Goal: Obtain resource: Download file/media

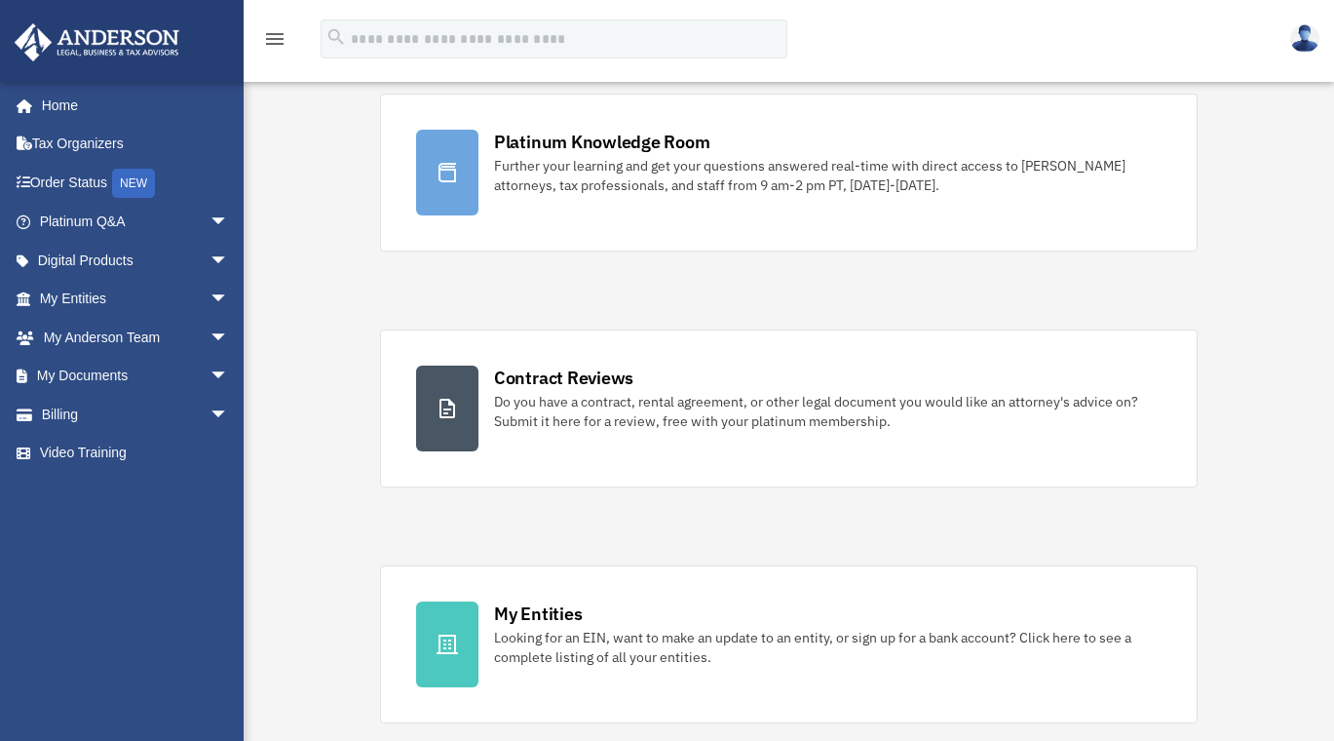
scroll to position [450, 0]
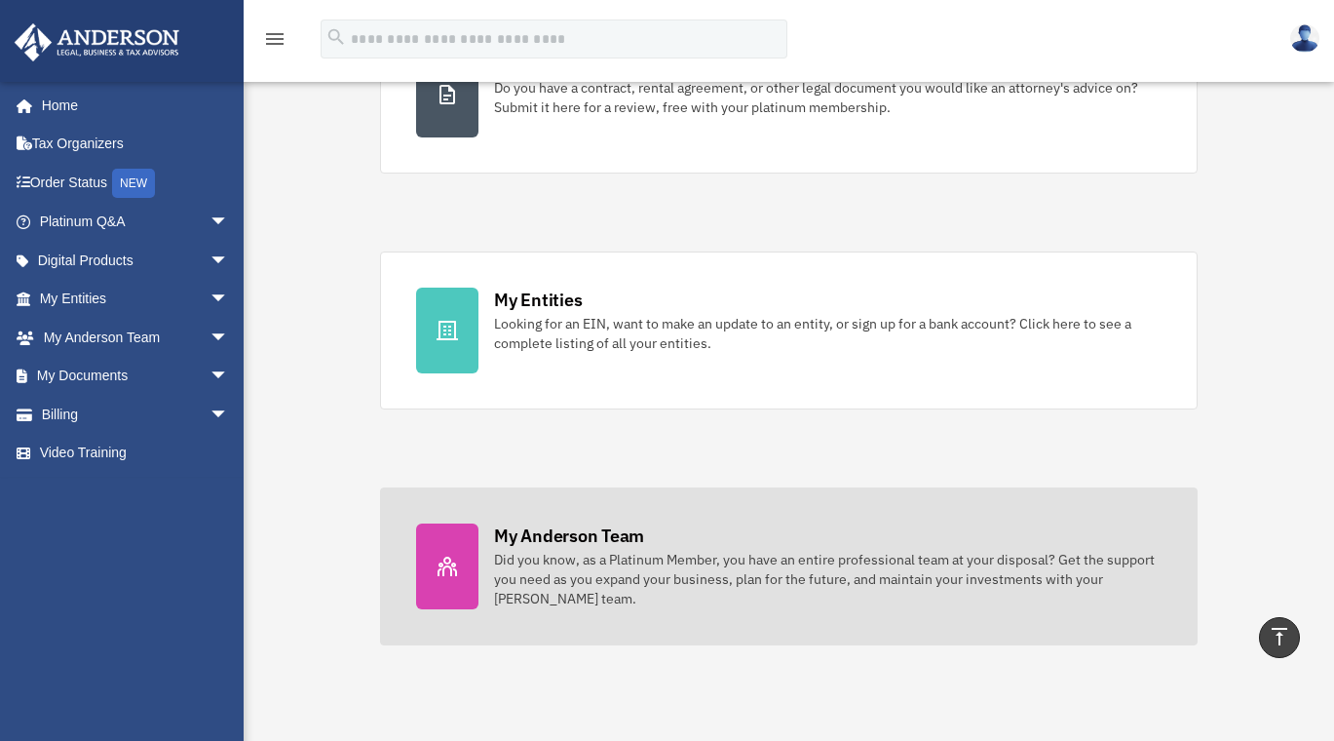
click at [454, 546] on div at bounding box center [447, 566] width 62 height 86
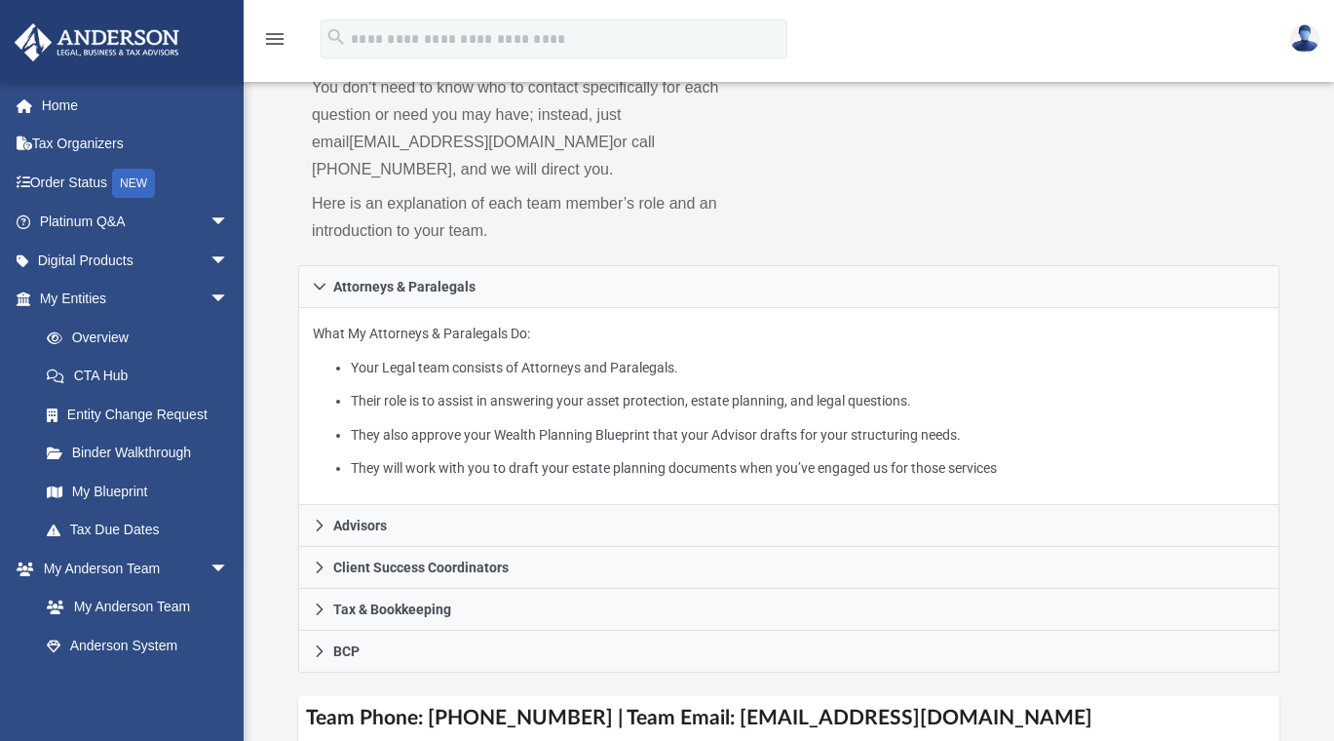
scroll to position [256, 0]
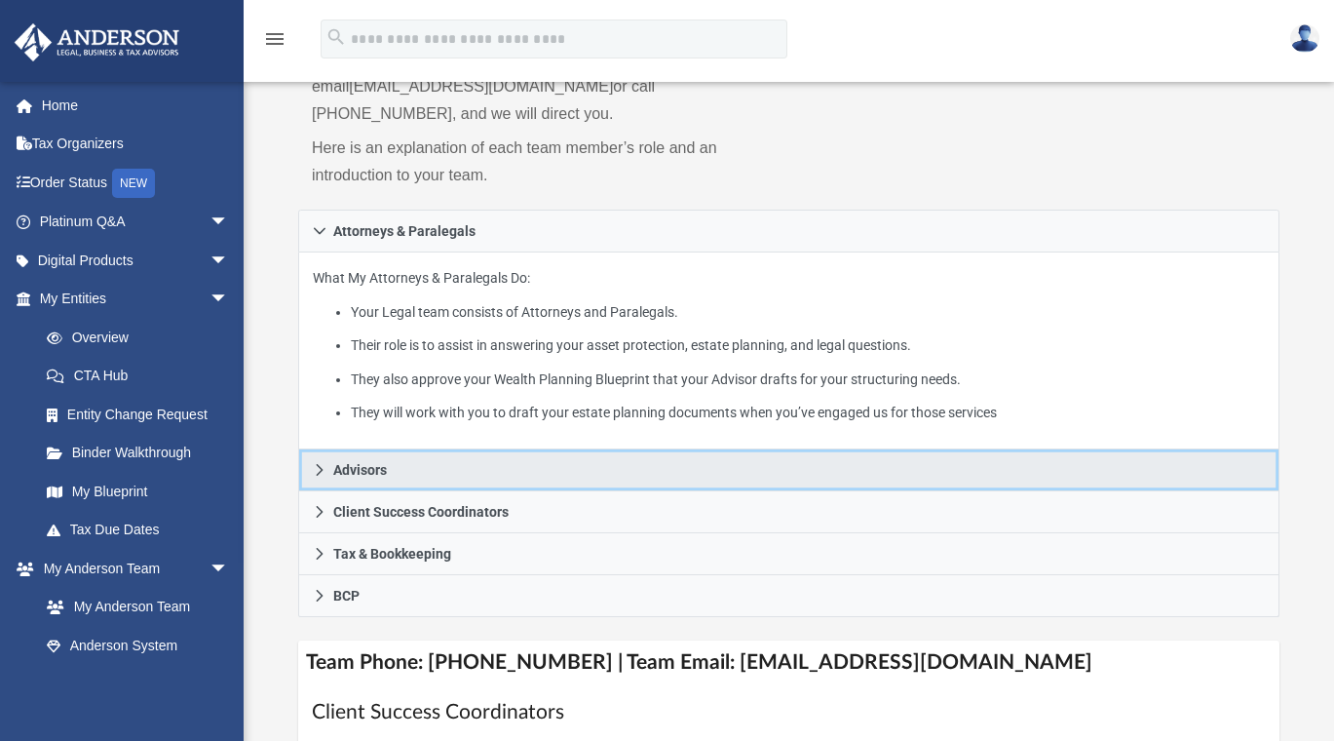
click at [381, 463] on span "Advisors" at bounding box center [360, 470] width 54 height 14
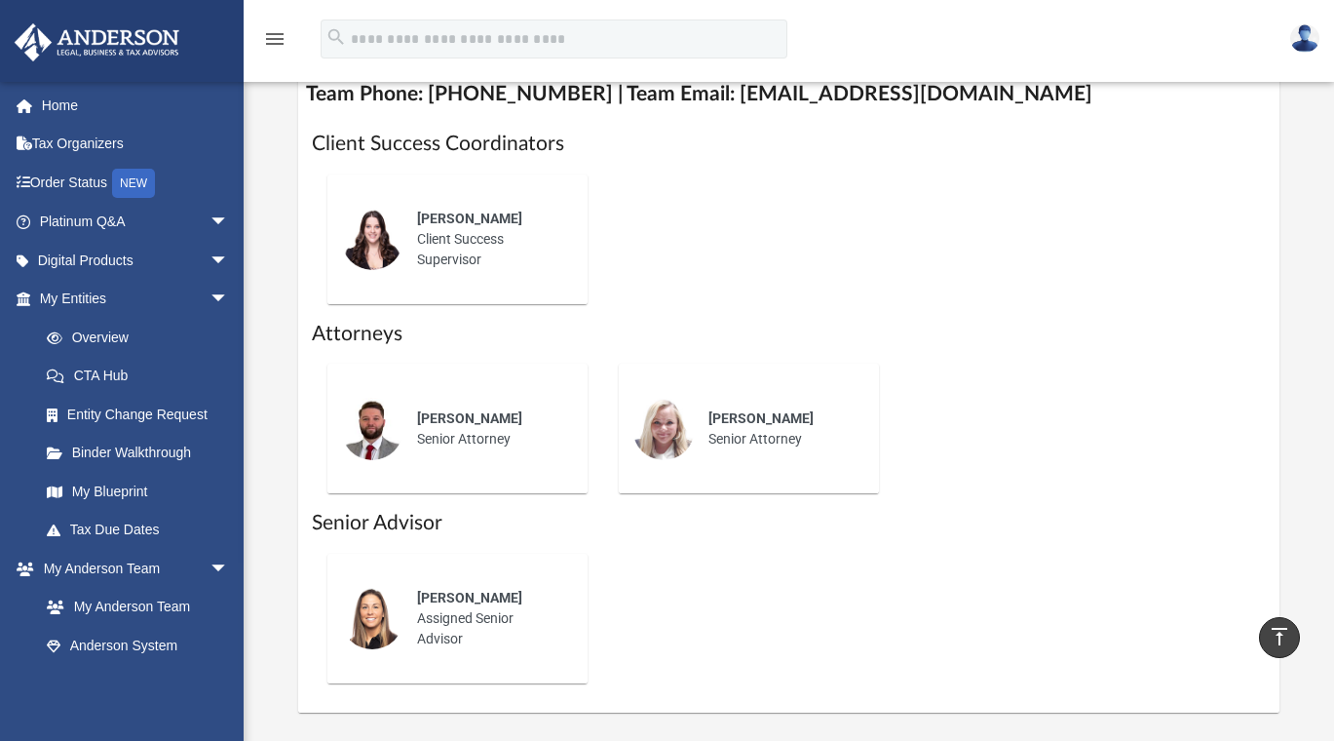
scroll to position [832, 0]
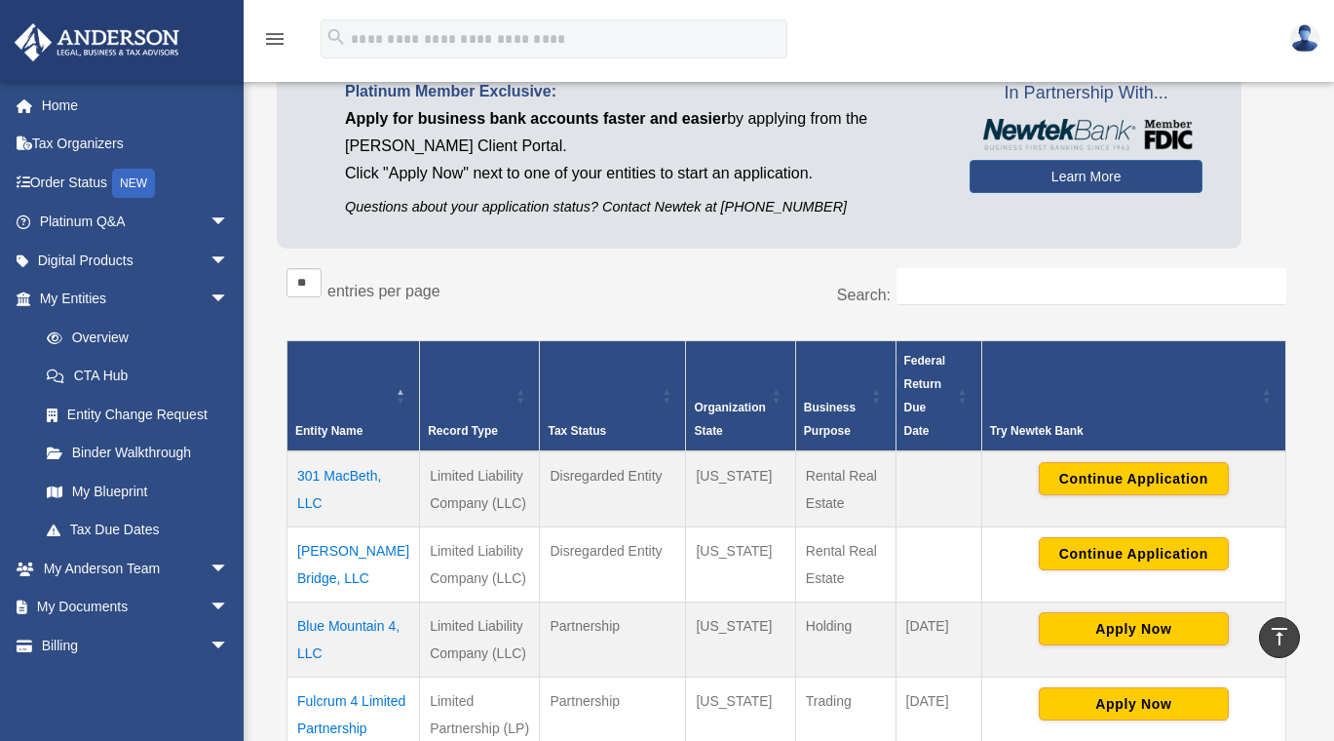
scroll to position [9, 0]
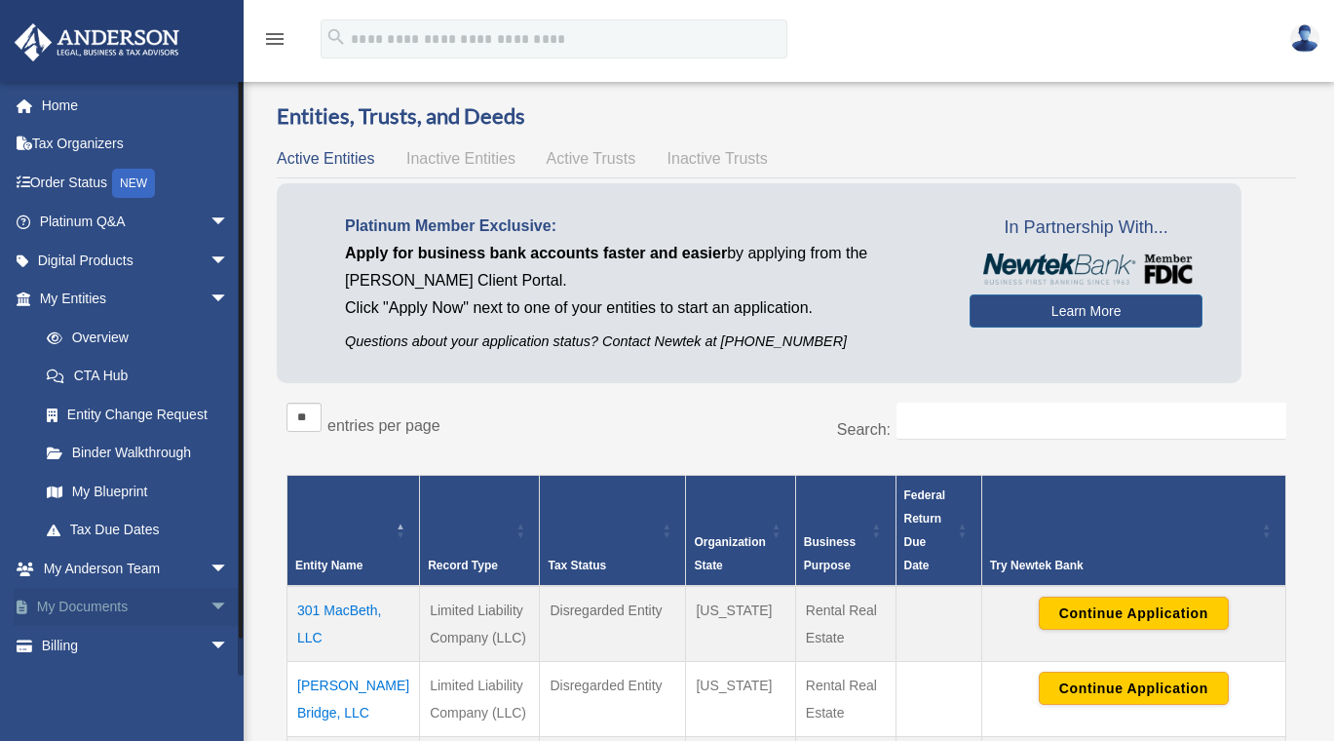
click at [210, 600] on span "arrow_drop_down" at bounding box center [229, 608] width 39 height 40
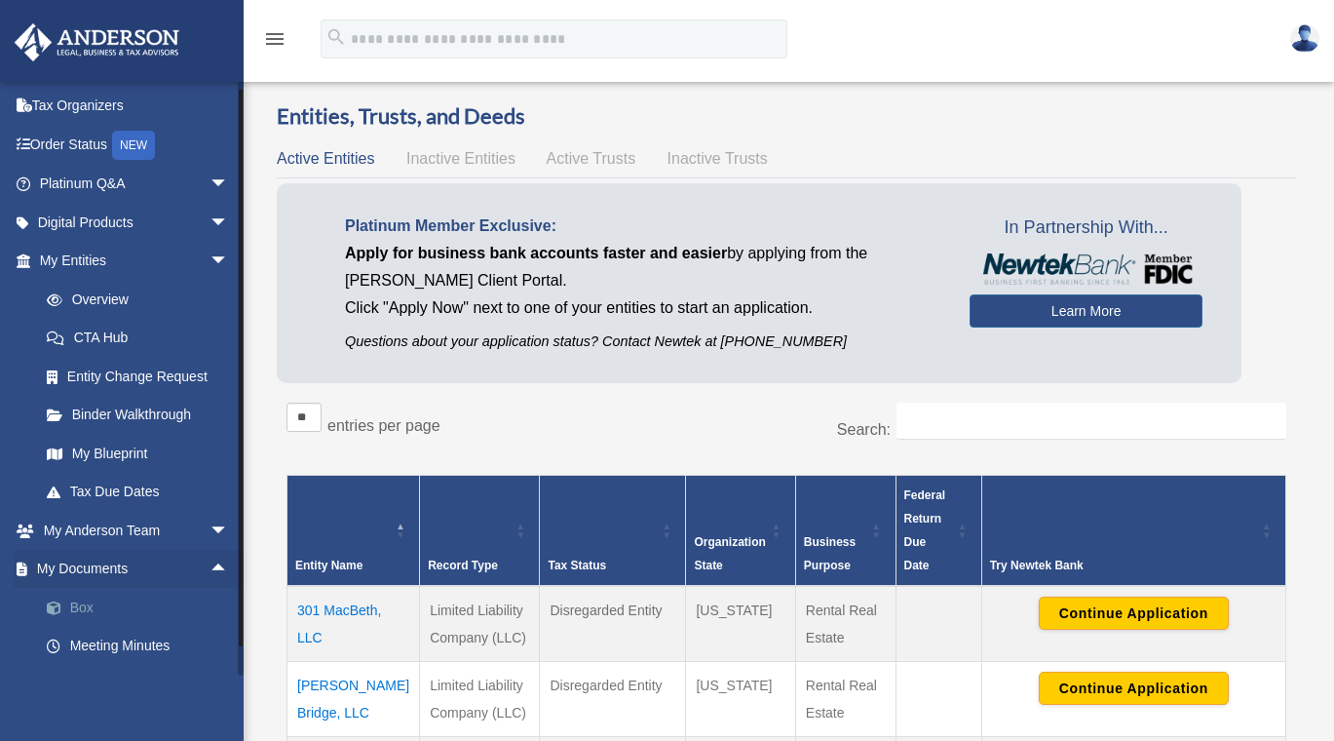
scroll to position [42, 0]
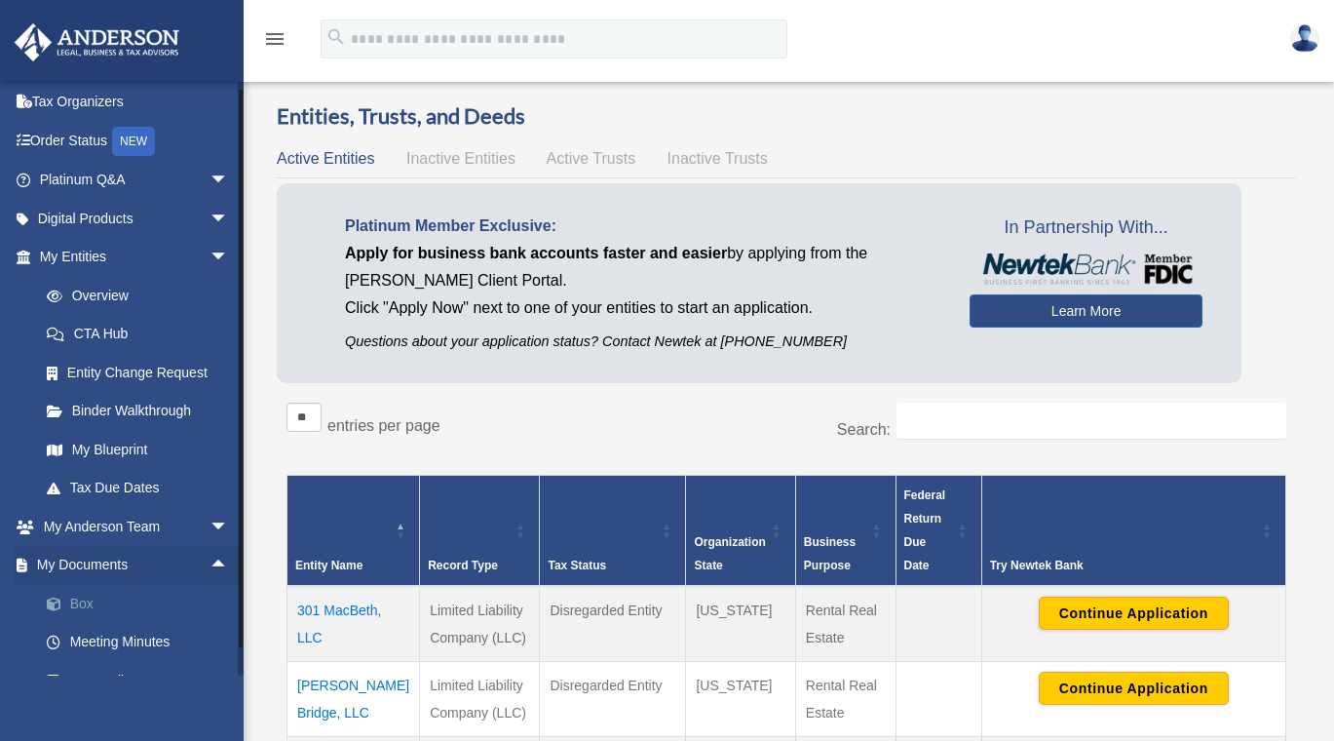
click at [78, 595] on link "Box" at bounding box center [142, 603] width 231 height 39
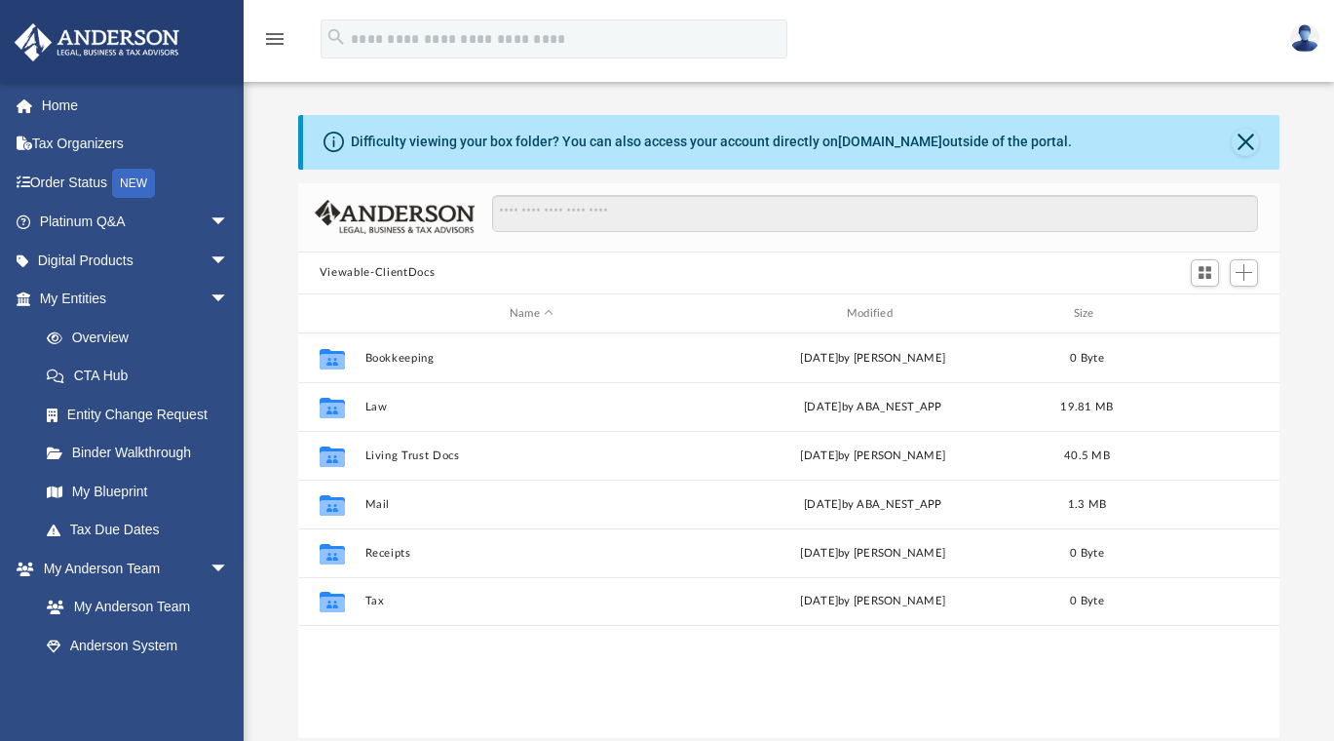
scroll to position [429, 967]
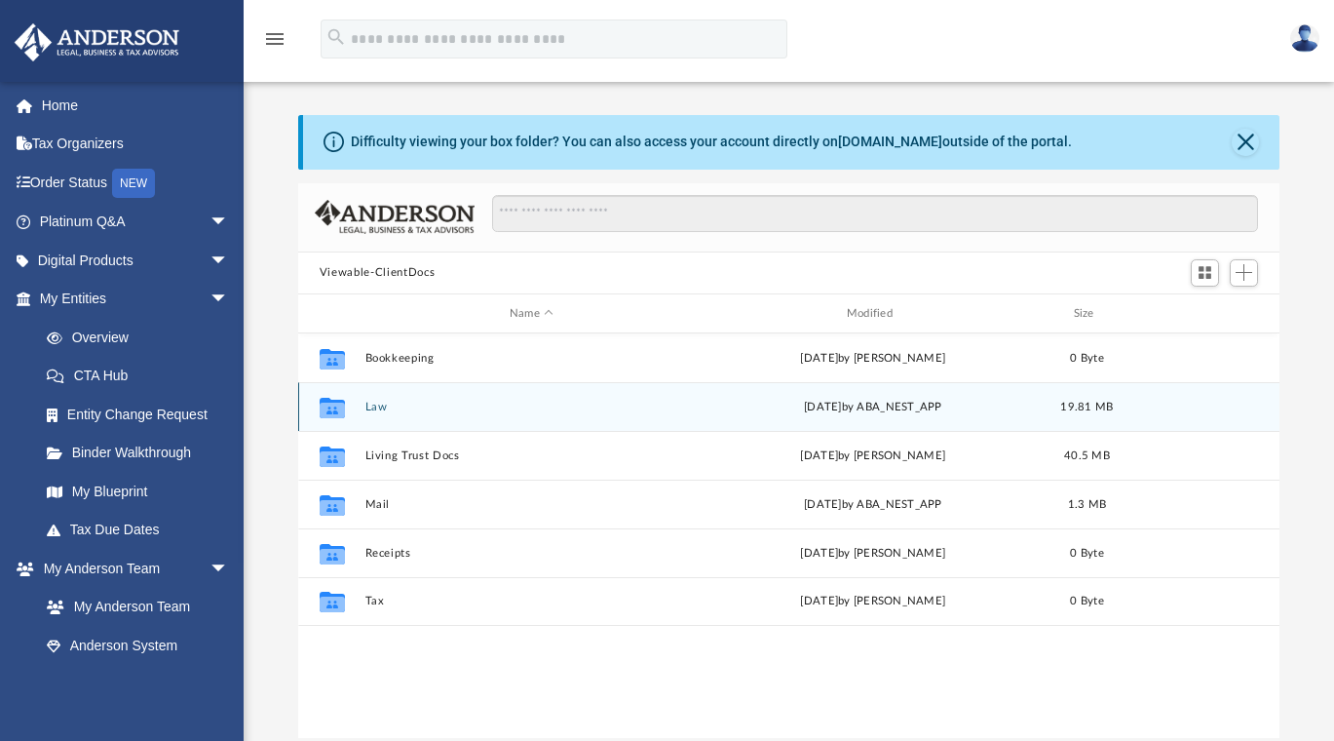
click at [373, 409] on button "Law" at bounding box center [531, 407] width 333 height 13
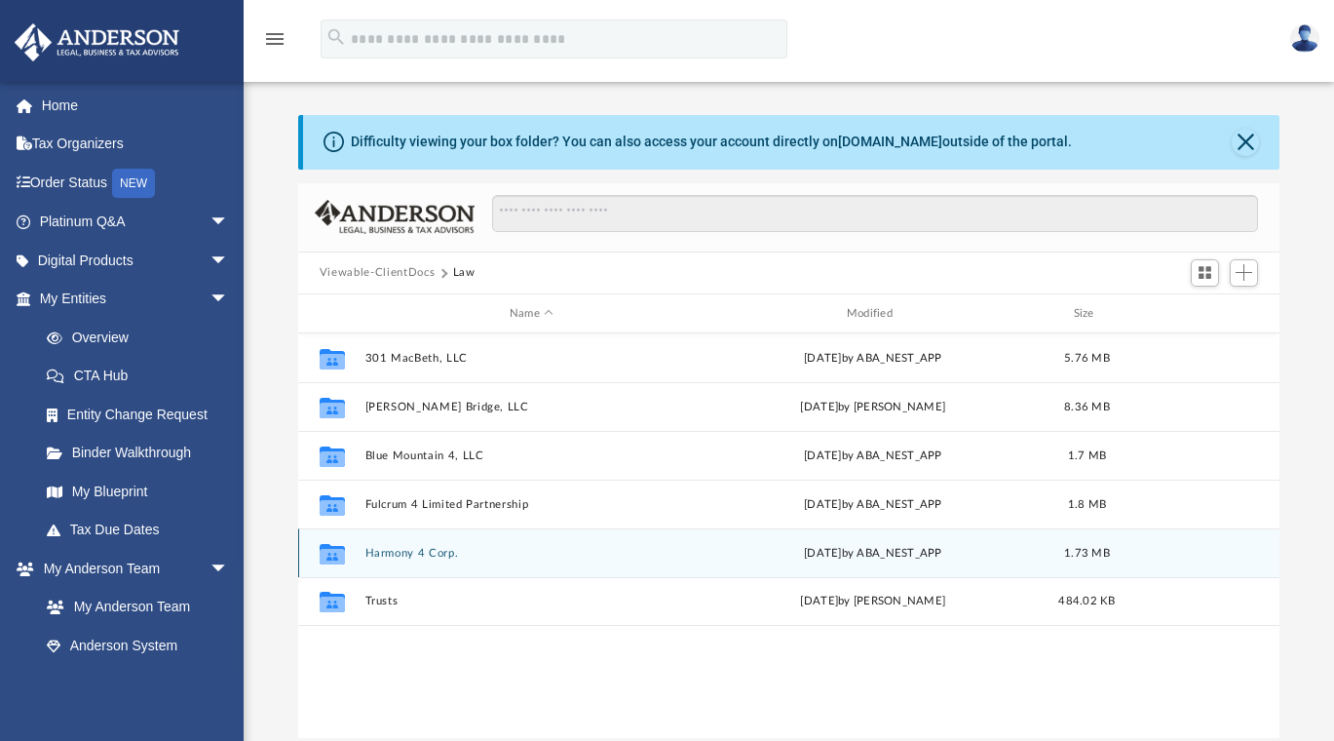
click at [390, 556] on button "Harmony 4 Corp." at bounding box center [531, 553] width 333 height 13
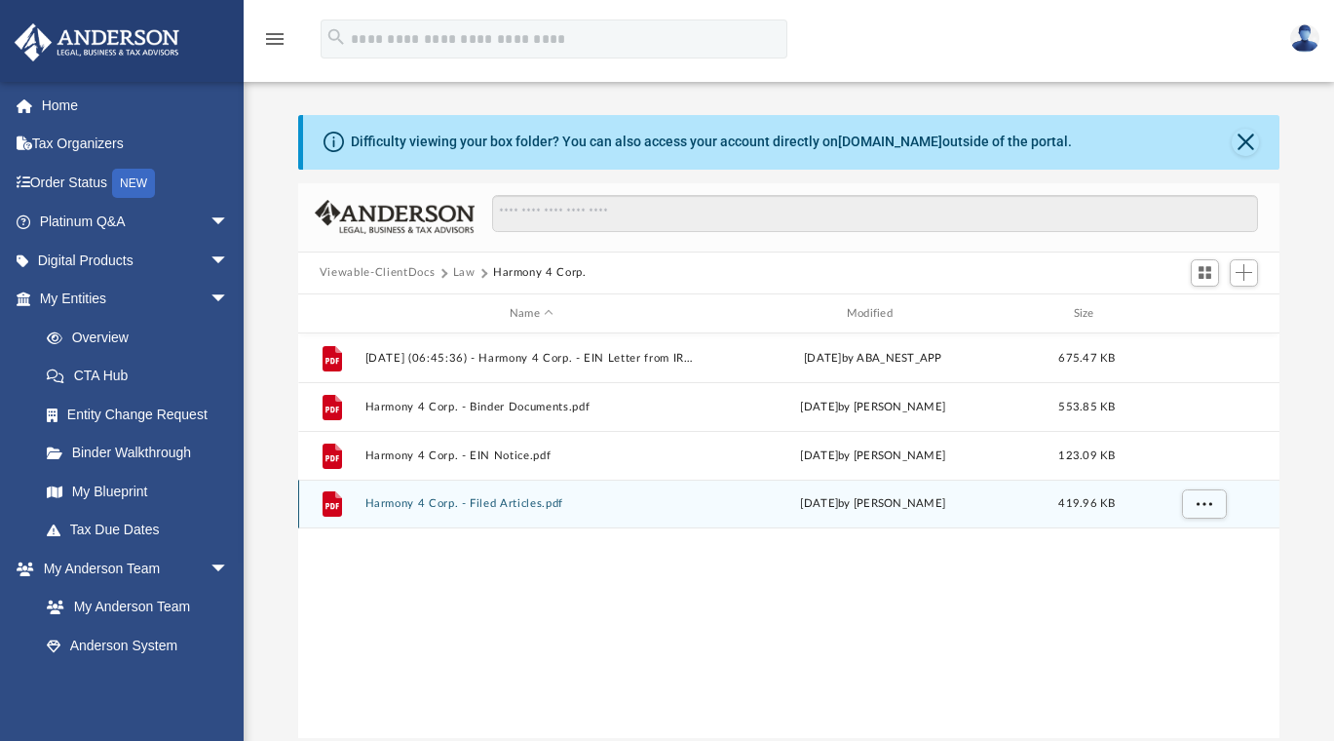
click at [429, 506] on button "Harmony 4 Corp. - Filed Articles.pdf" at bounding box center [531, 504] width 333 height 13
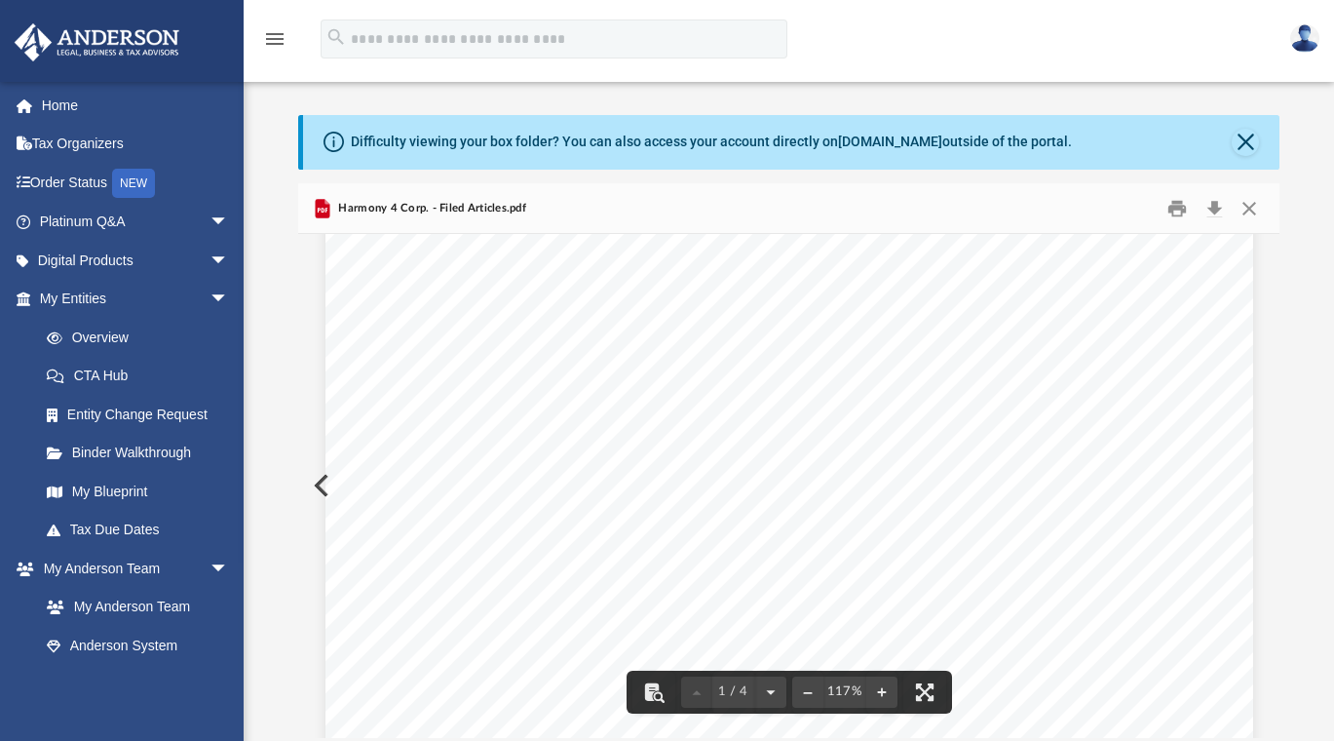
scroll to position [0, 0]
click at [1253, 209] on button "Close" at bounding box center [1249, 208] width 35 height 30
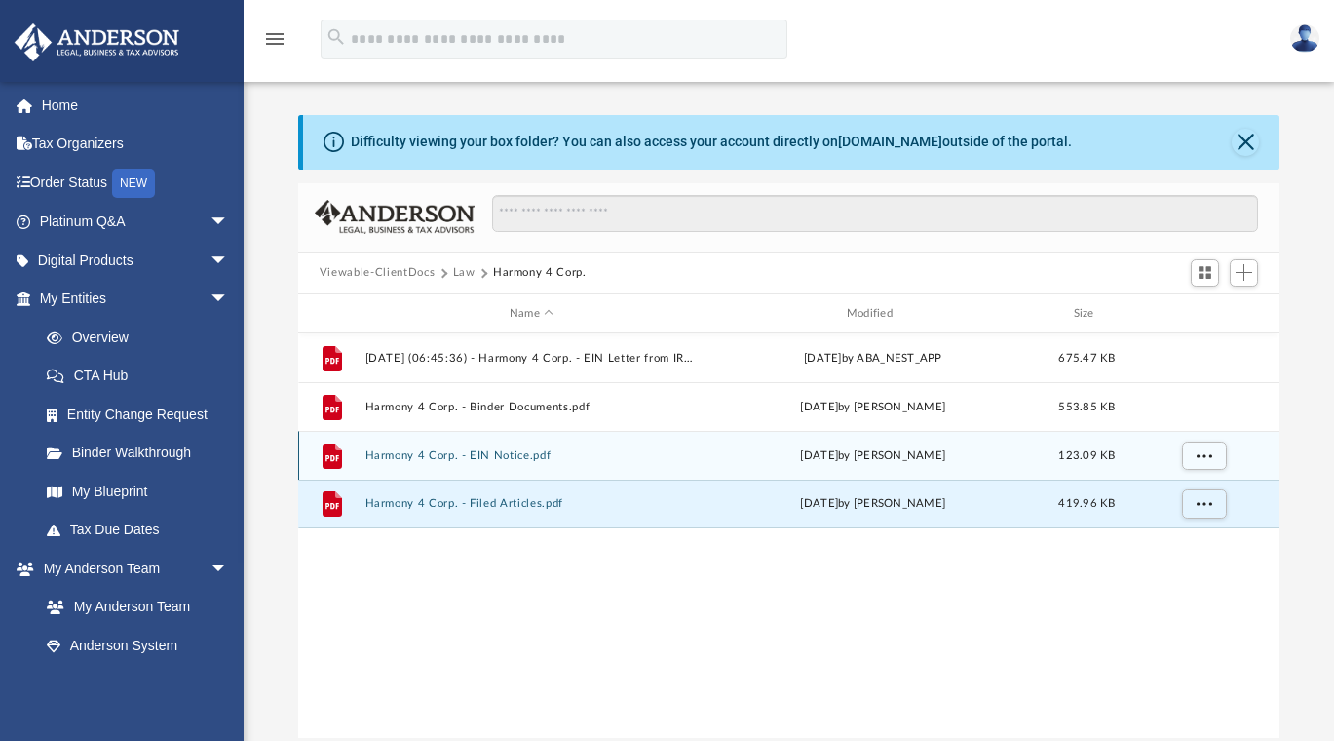
click at [509, 457] on button "Harmony 4 Corp. - EIN Notice.pdf" at bounding box center [531, 455] width 333 height 13
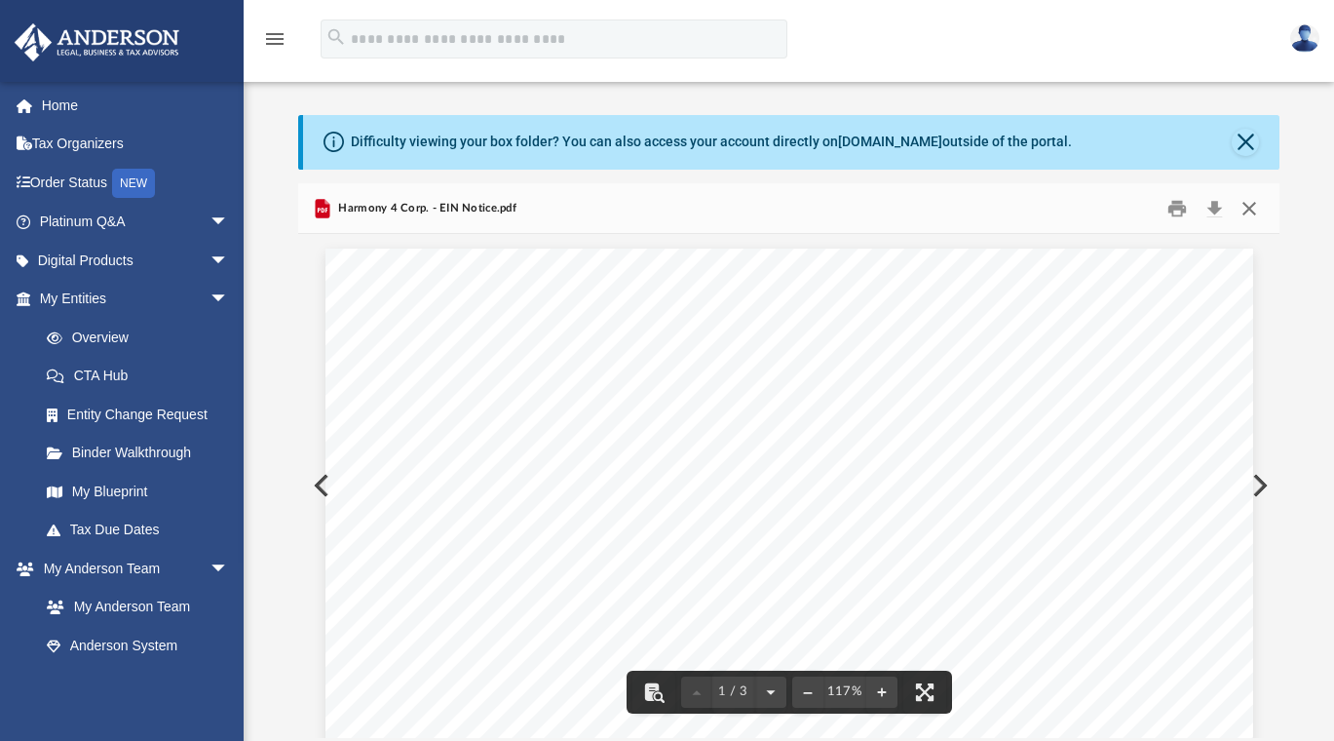
click at [1252, 207] on button "Close" at bounding box center [1249, 208] width 35 height 30
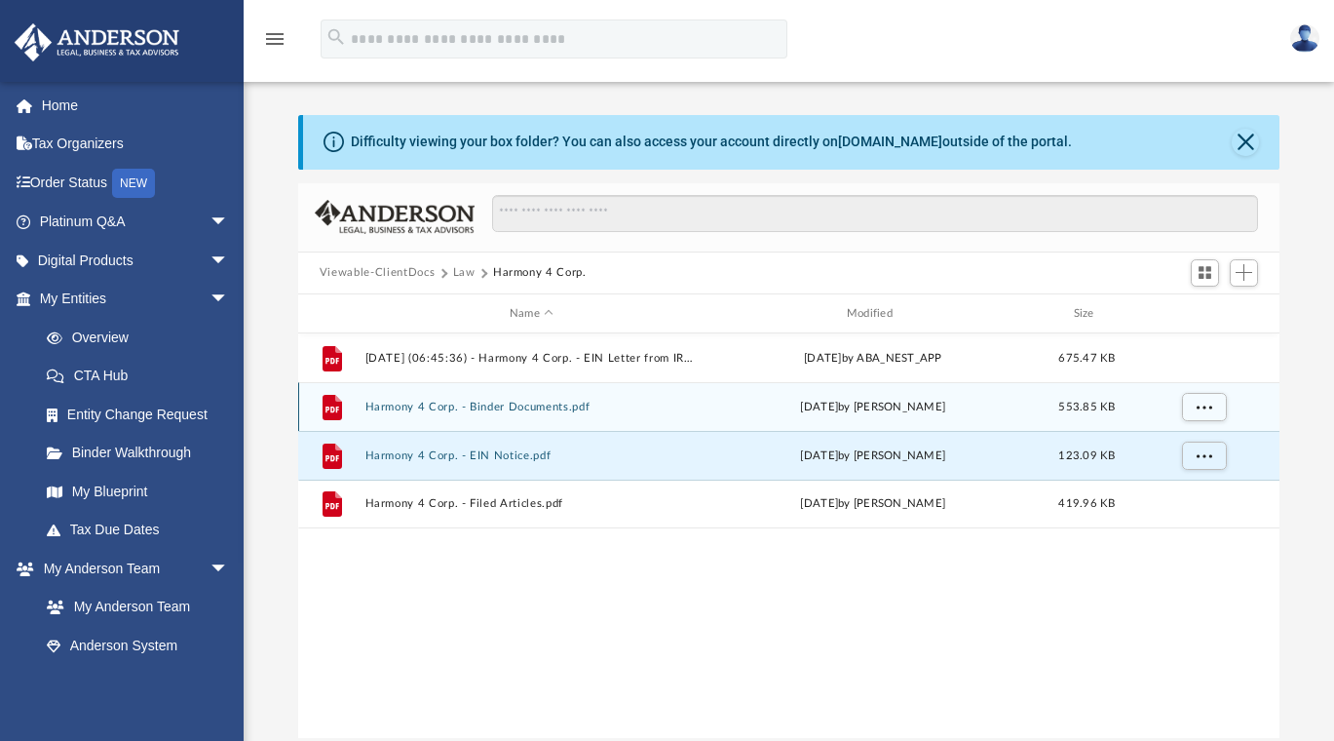
click at [536, 408] on button "Harmony 4 Corp. - Binder Documents.pdf" at bounding box center [531, 407] width 333 height 13
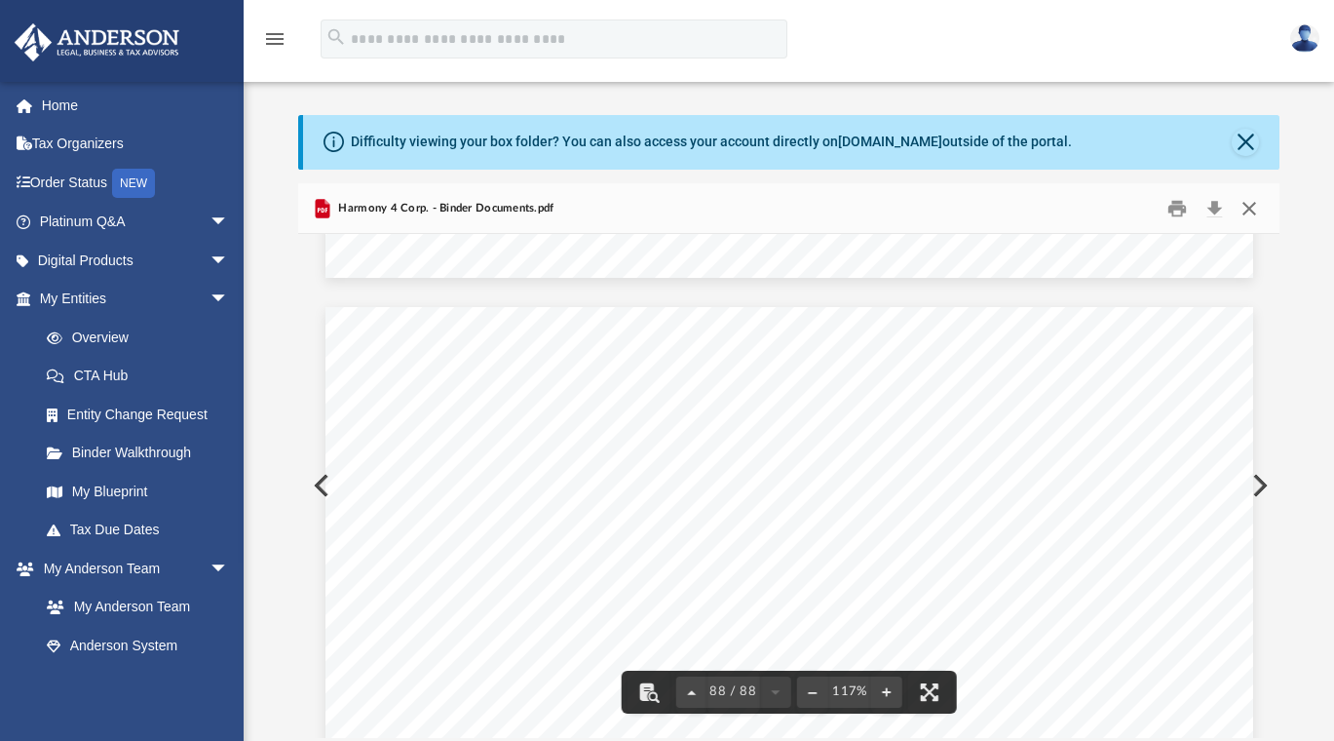
click at [1250, 209] on button "Close" at bounding box center [1249, 208] width 35 height 30
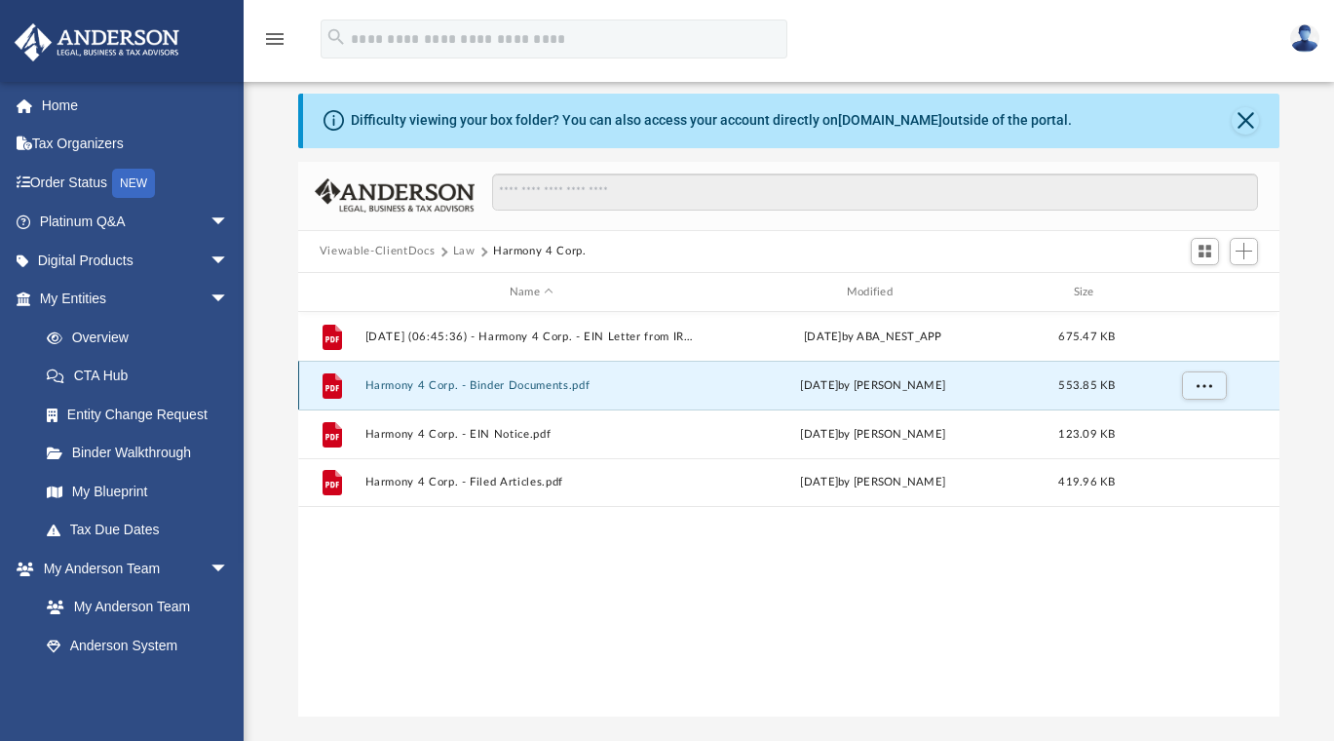
scroll to position [50, 0]
